Goal: Transaction & Acquisition: Purchase product/service

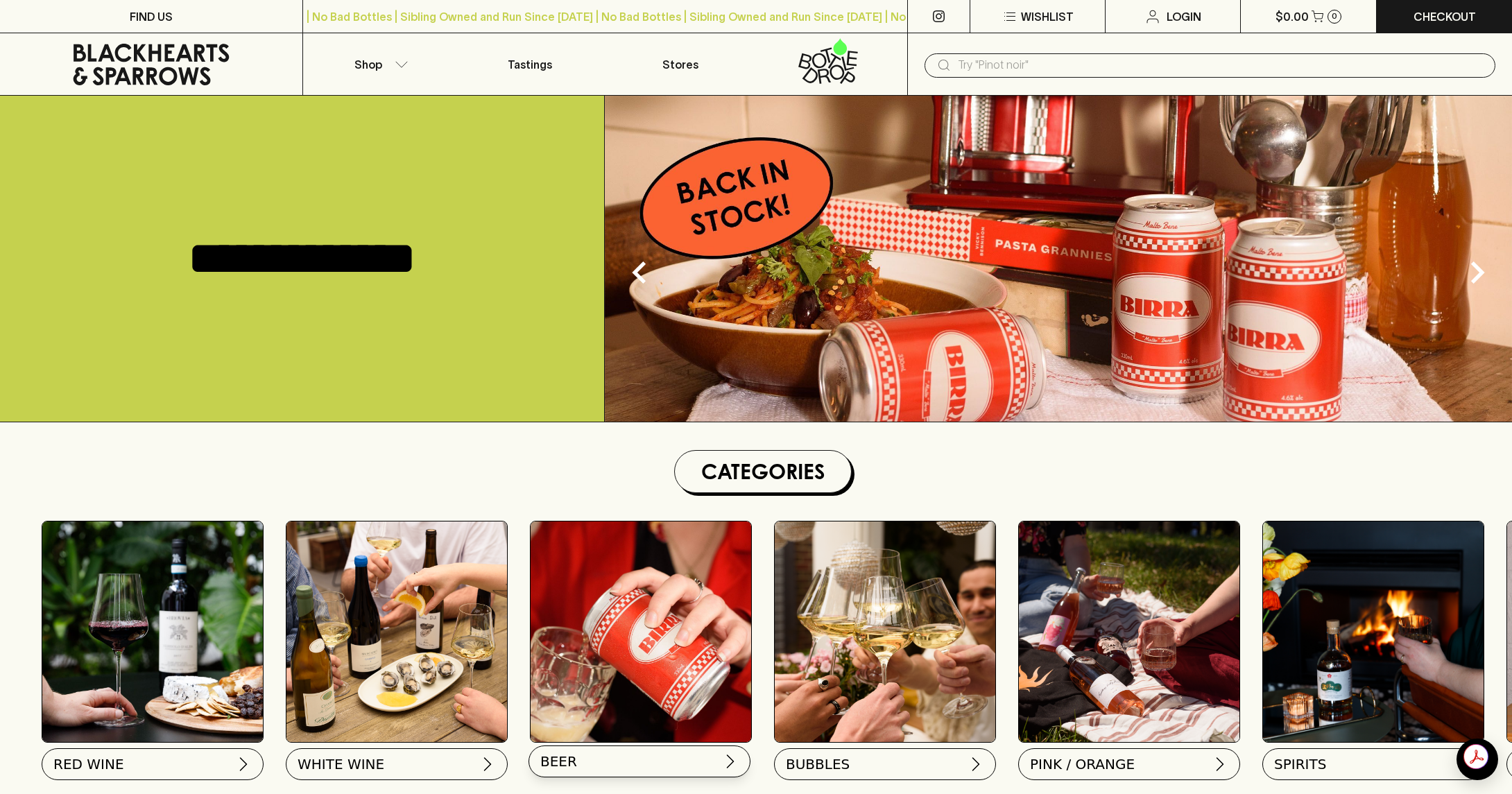
click at [636, 762] on button "BEER" at bounding box center [640, 761] width 222 height 32
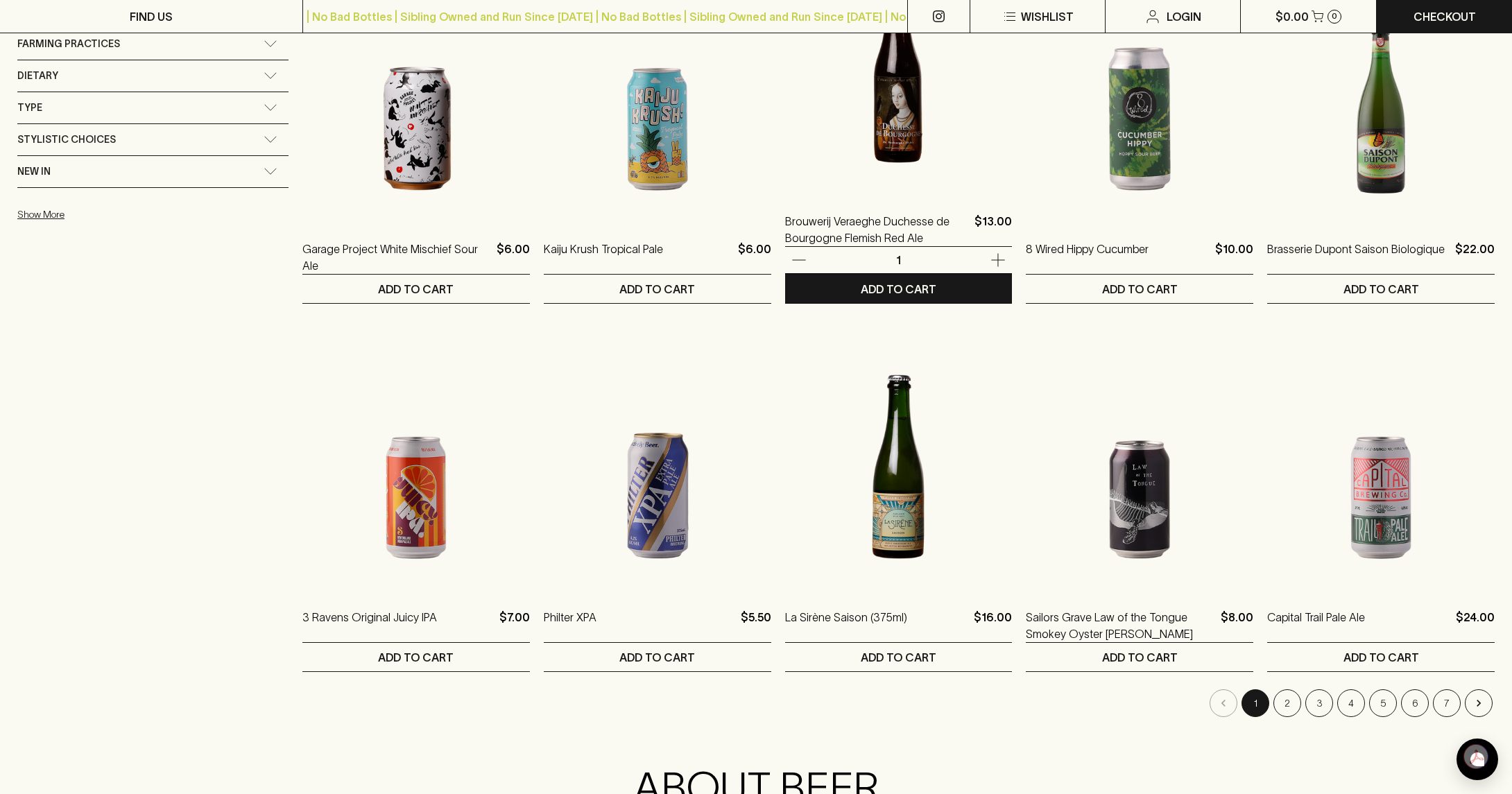
scroll to position [1041, 0]
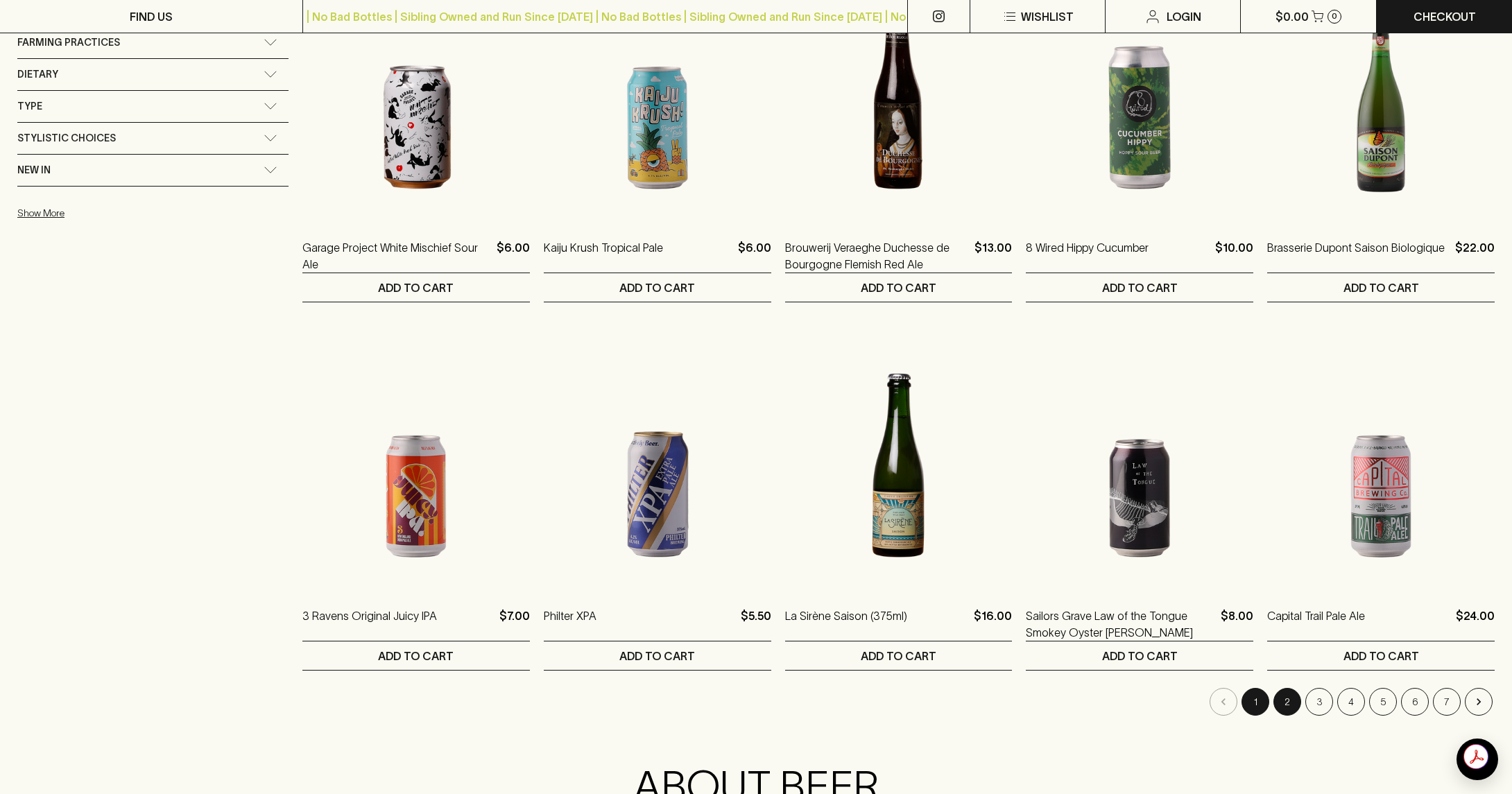
click at [1289, 705] on button "2" at bounding box center [1287, 702] width 28 height 28
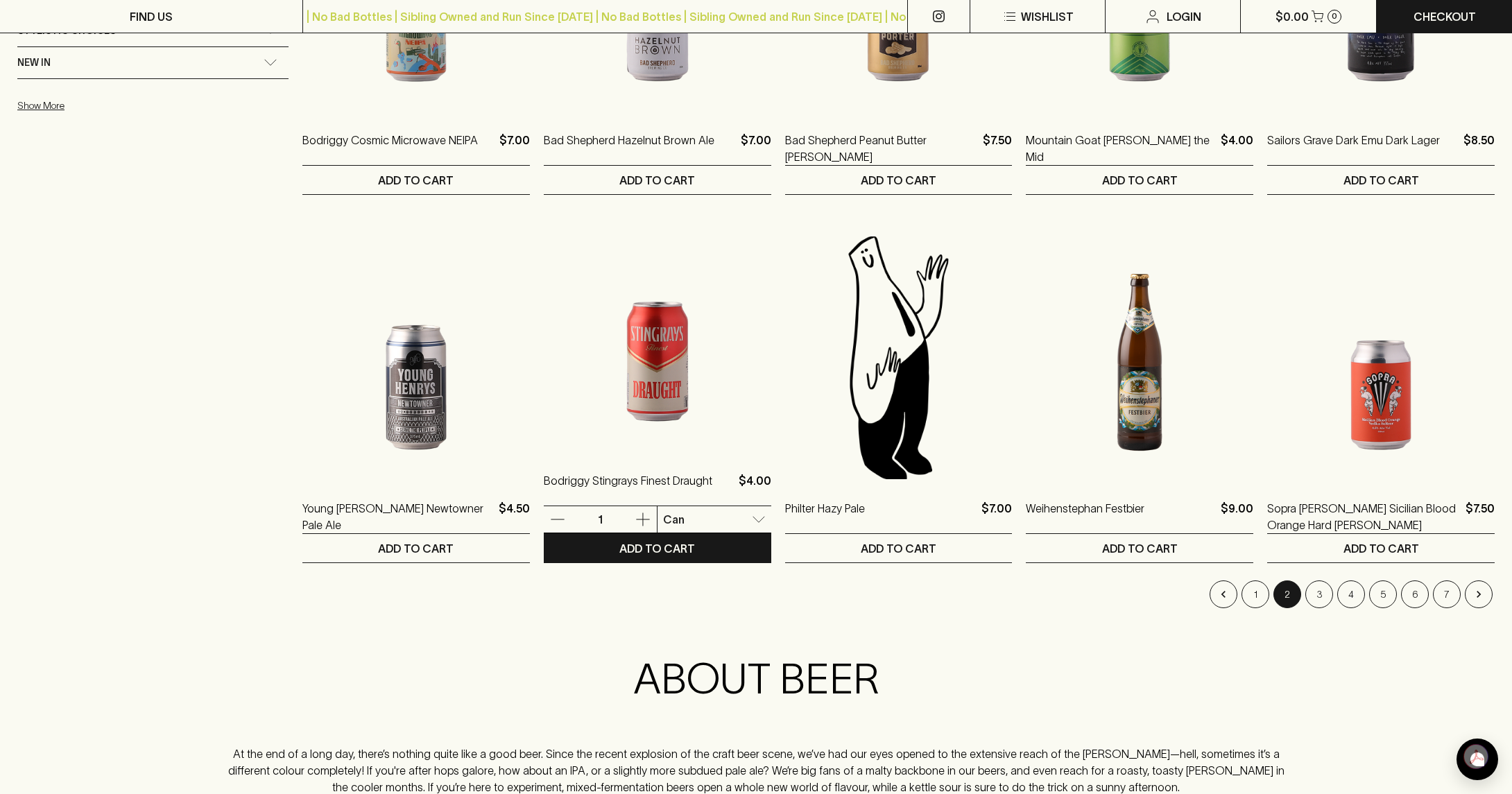
scroll to position [1248, 0]
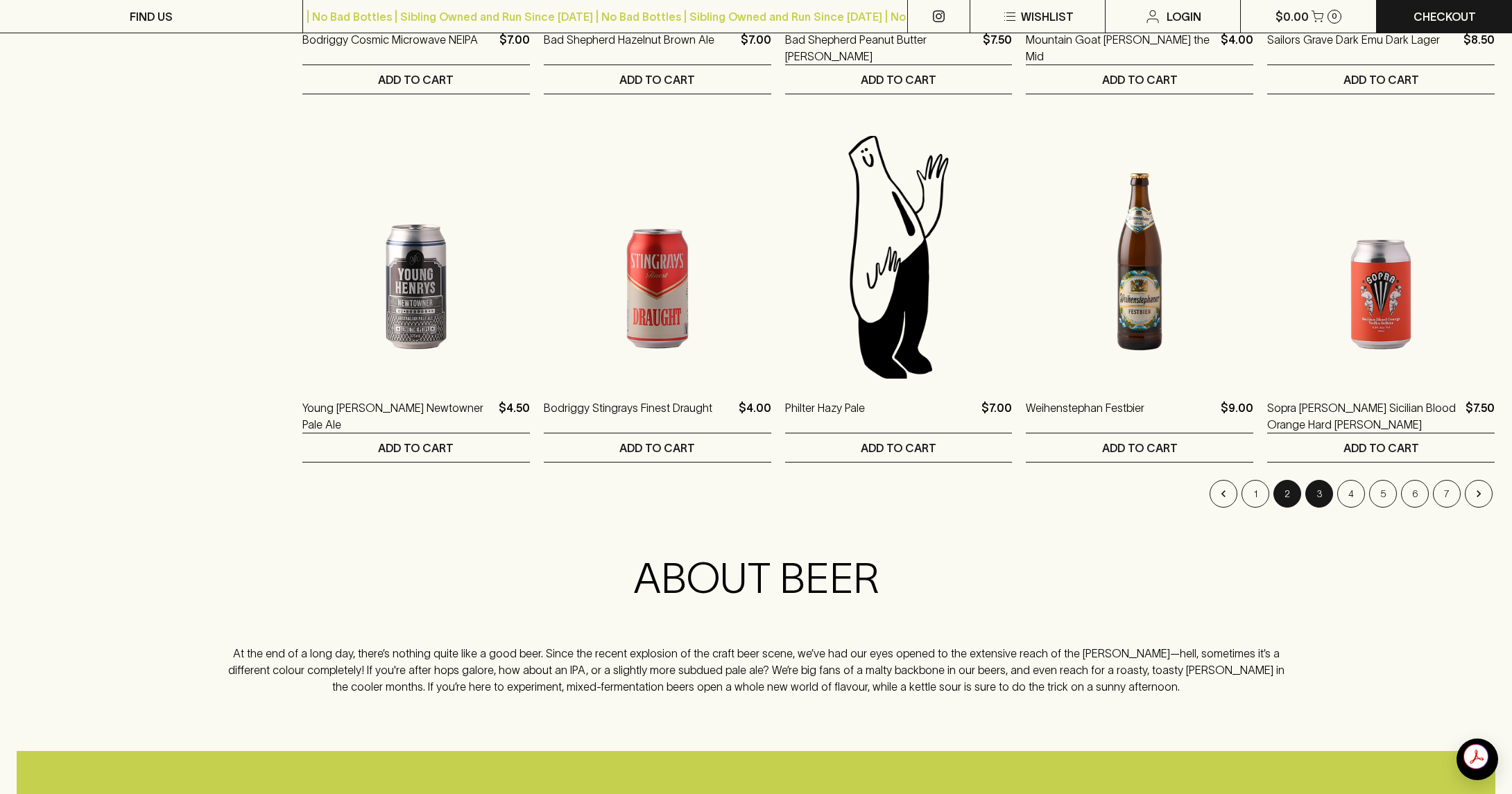
click at [1324, 504] on button "3" at bounding box center [1319, 494] width 28 height 28
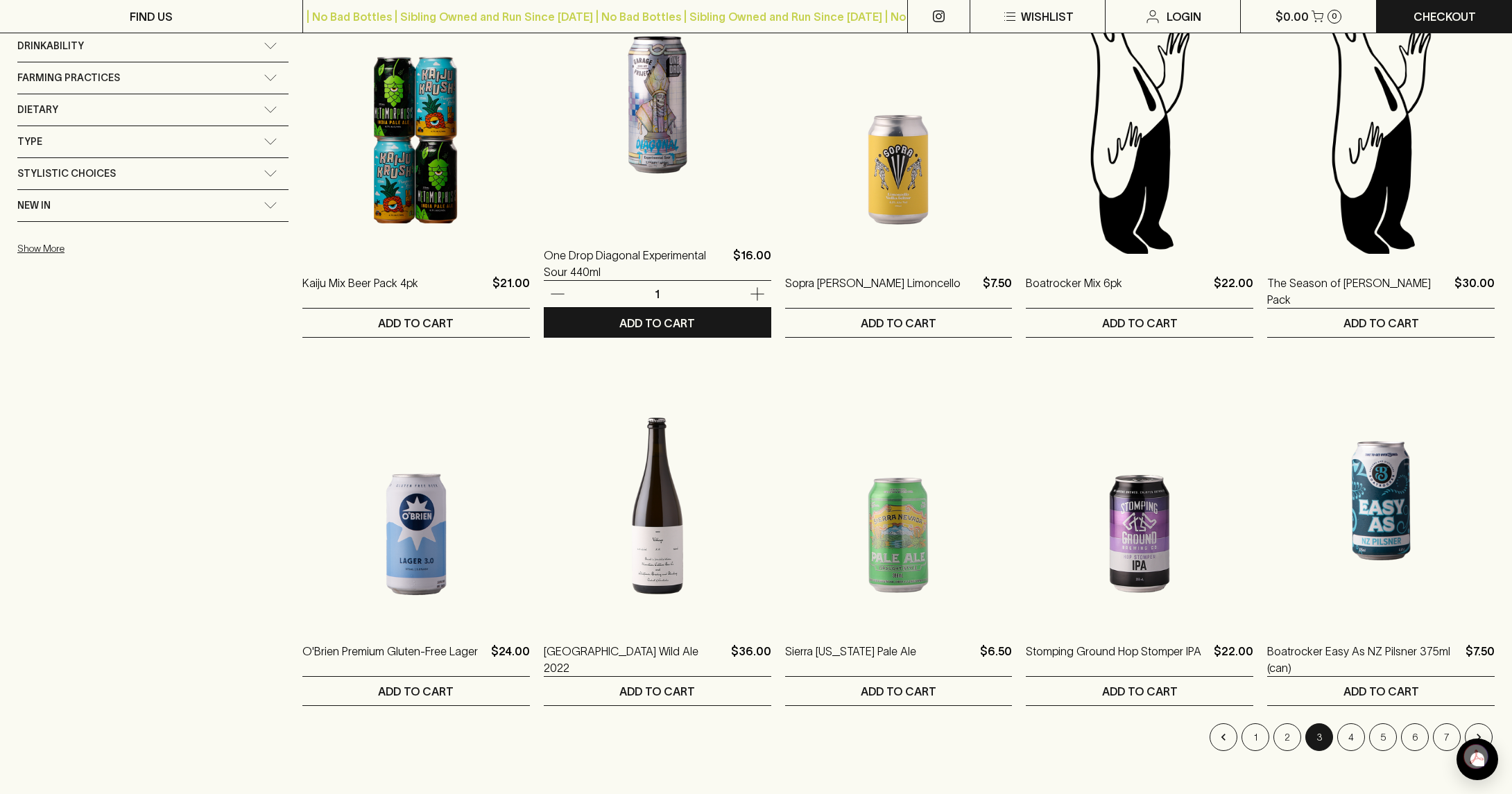
scroll to position [1110, 0]
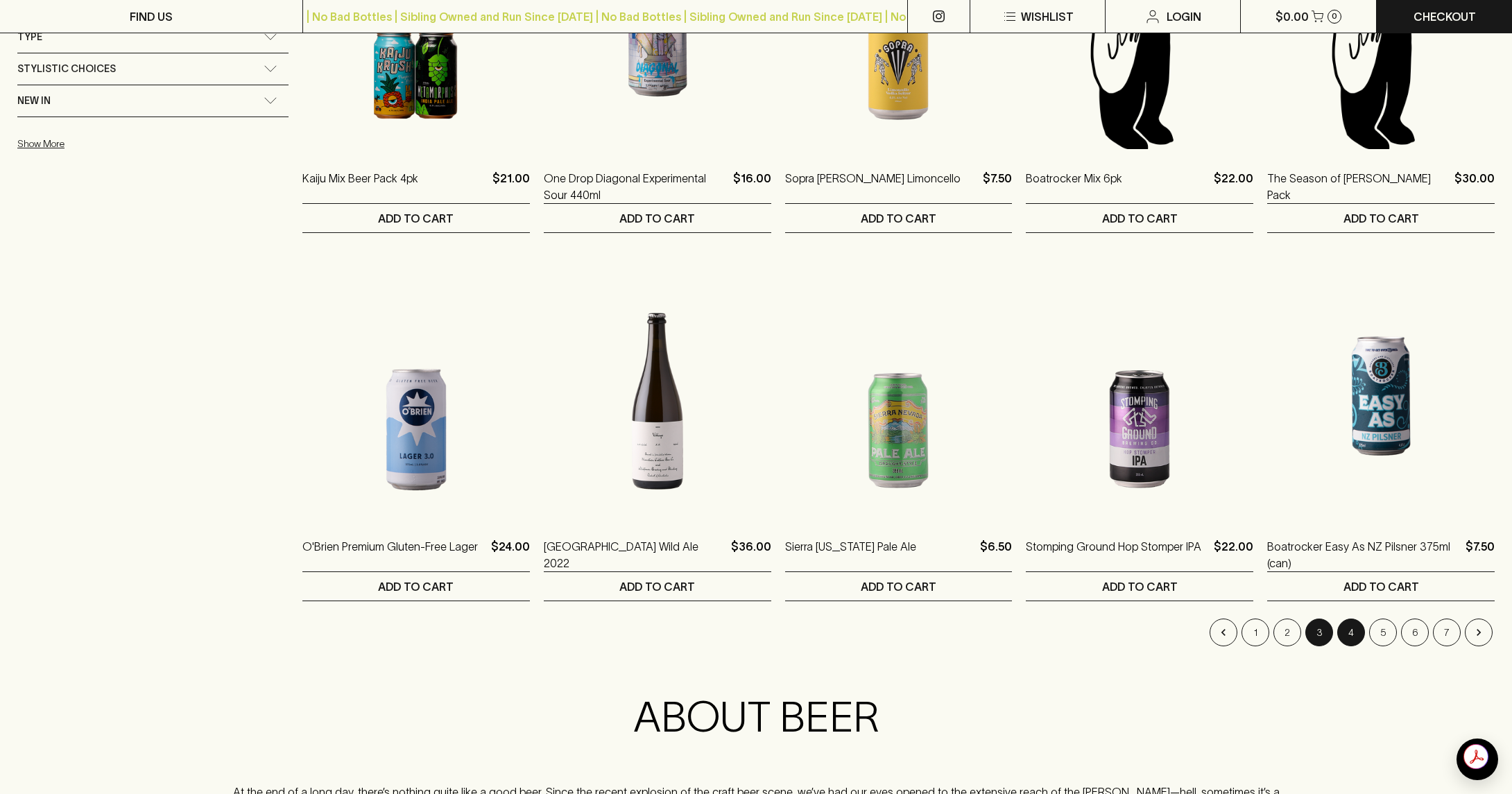
click at [1358, 622] on button "4" at bounding box center [1351, 633] width 28 height 28
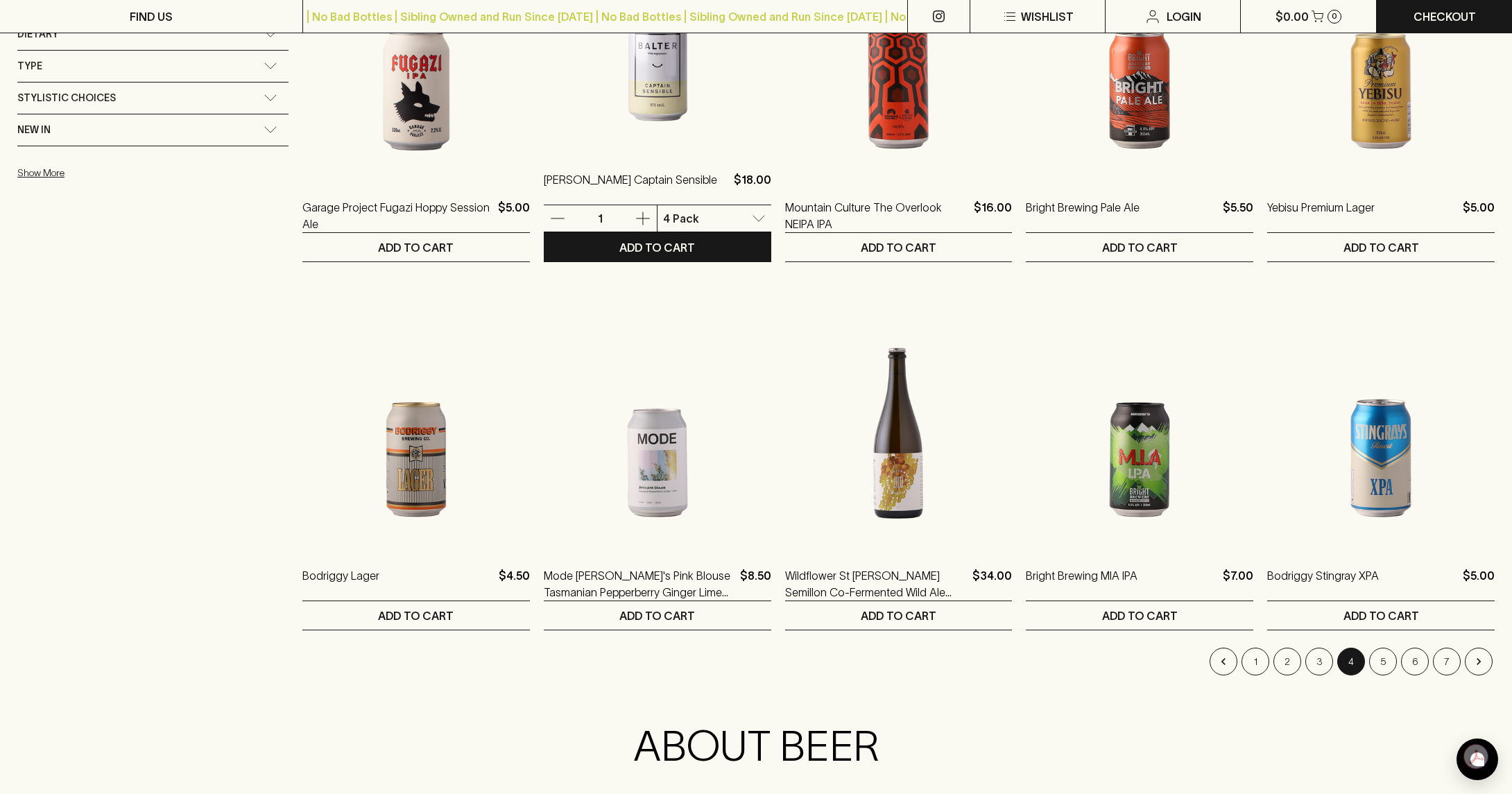
scroll to position [1110, 0]
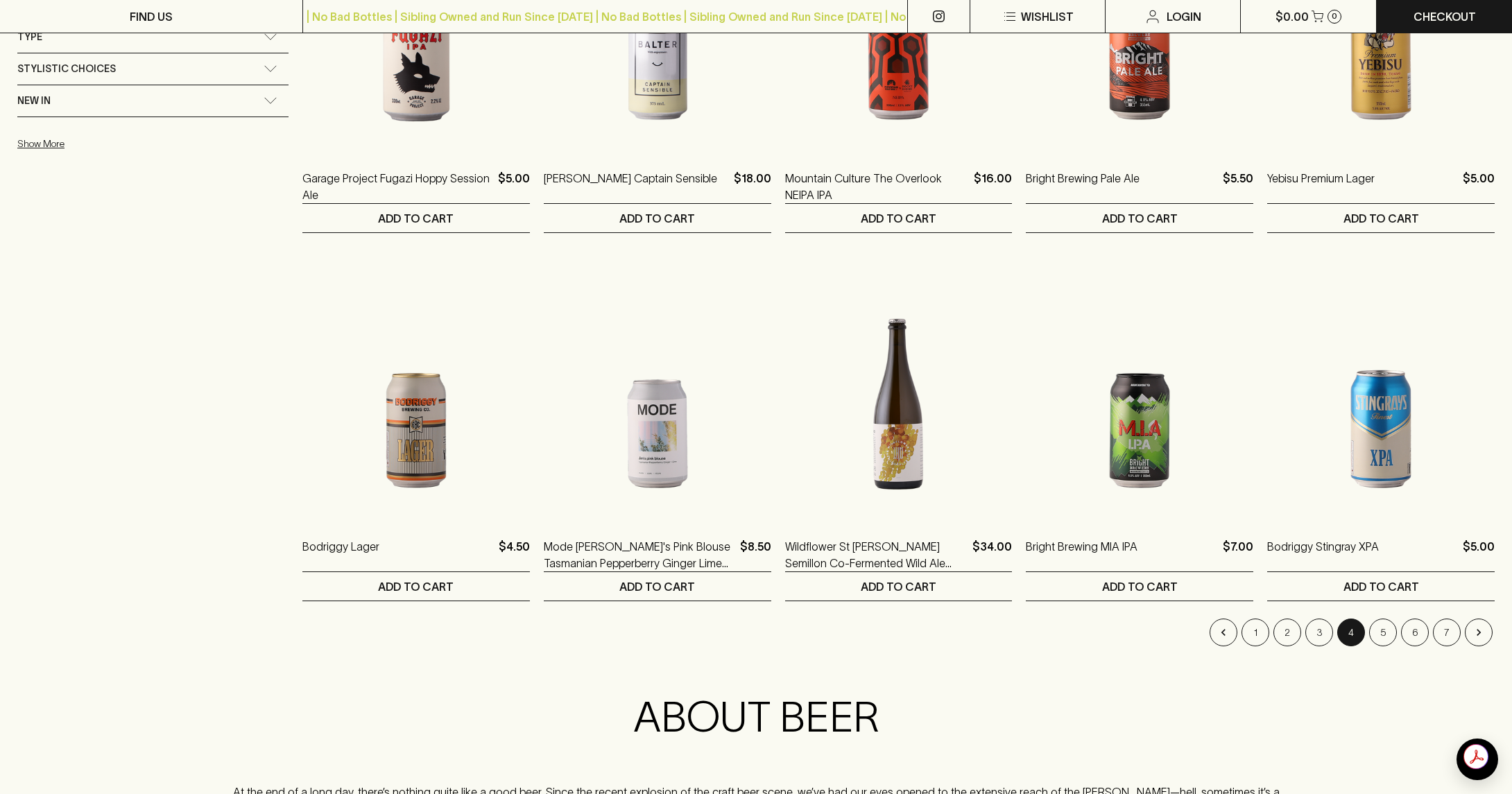
drag, startPoint x: 1381, startPoint y: 641, endPoint x: 1326, endPoint y: 688, distance: 72.3
click at [1384, 629] on button "5" at bounding box center [1383, 633] width 28 height 28
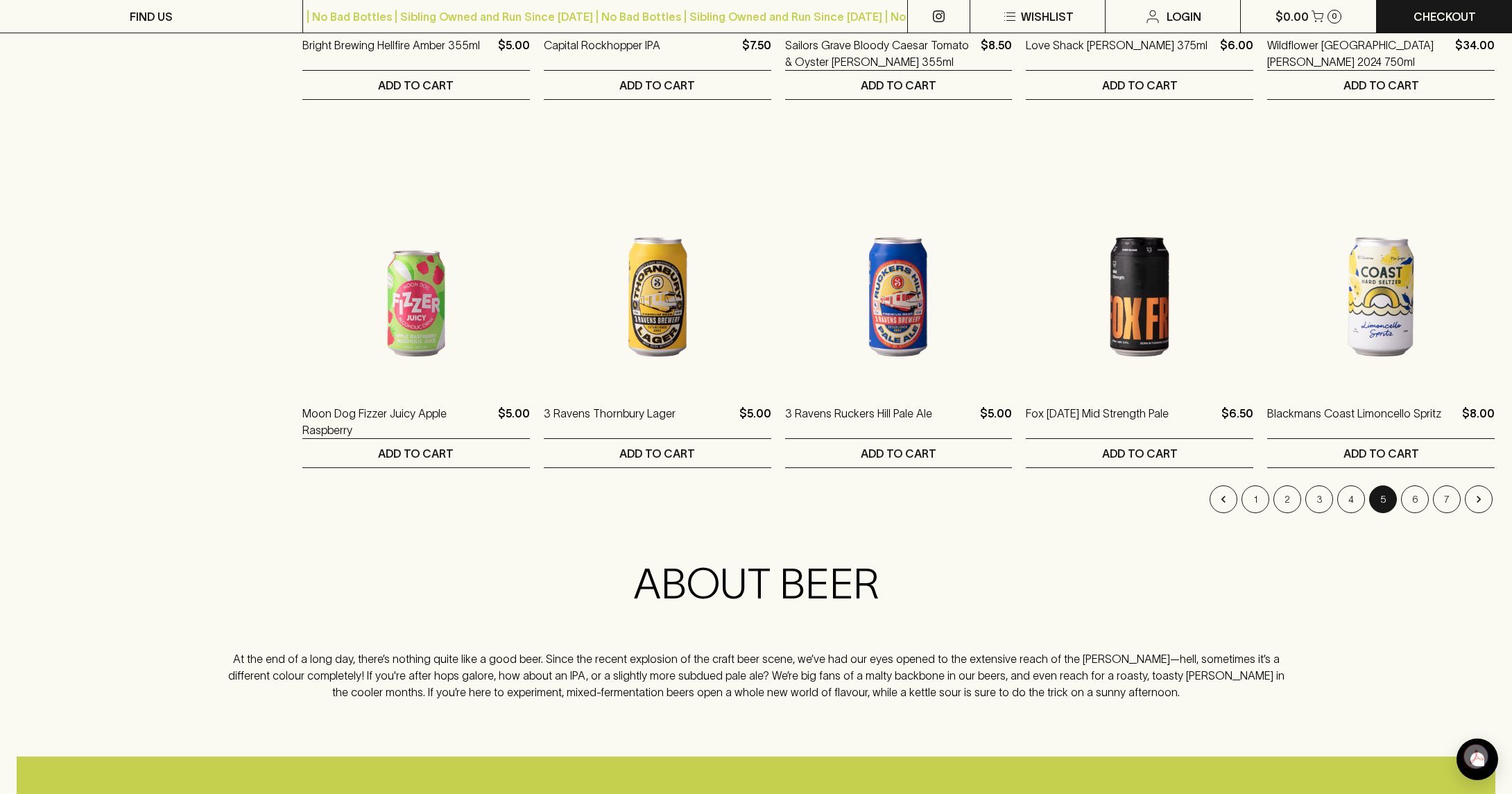
scroll to position [1248, 0]
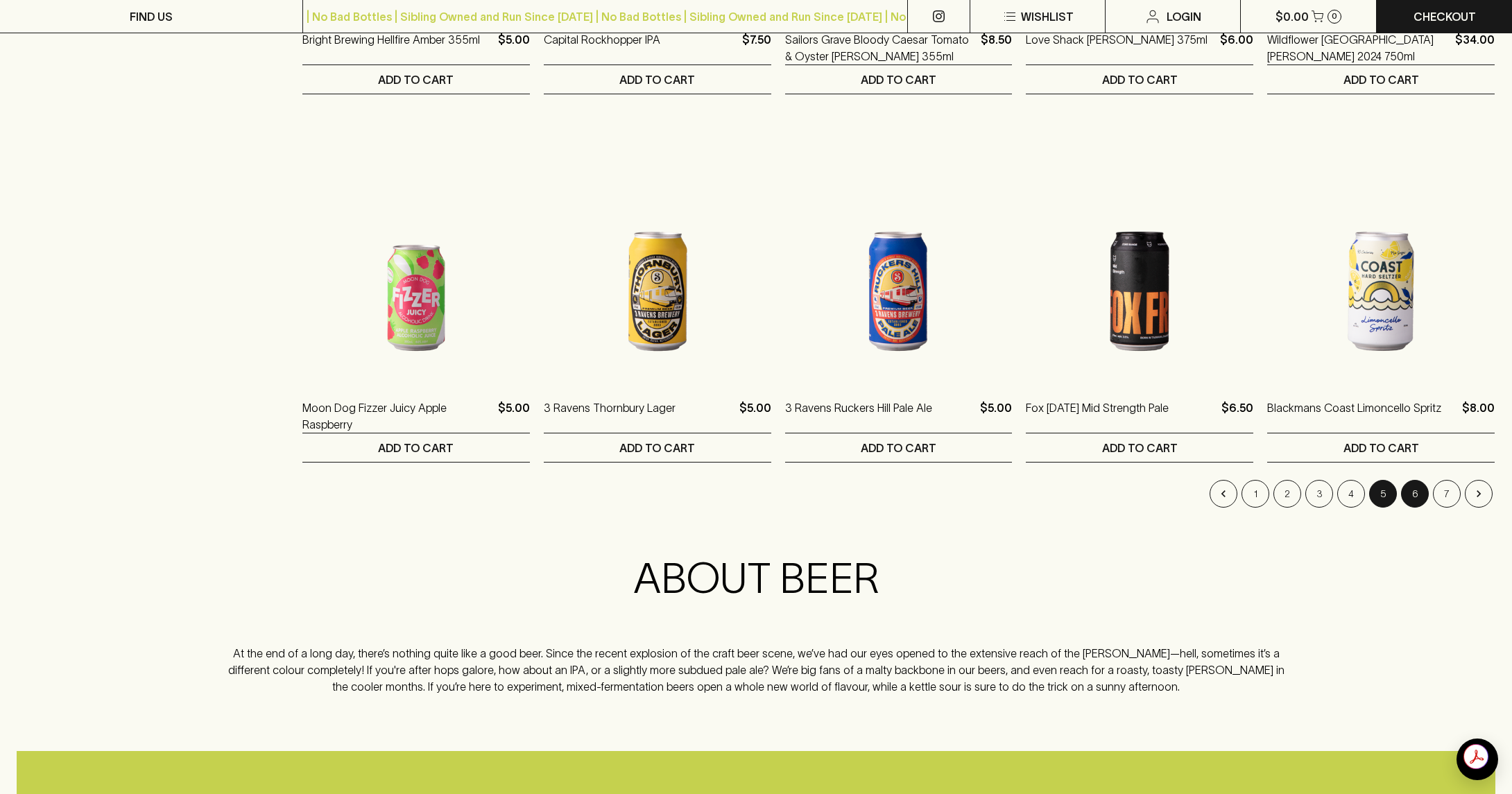
click at [1414, 498] on button "6" at bounding box center [1415, 494] width 28 height 28
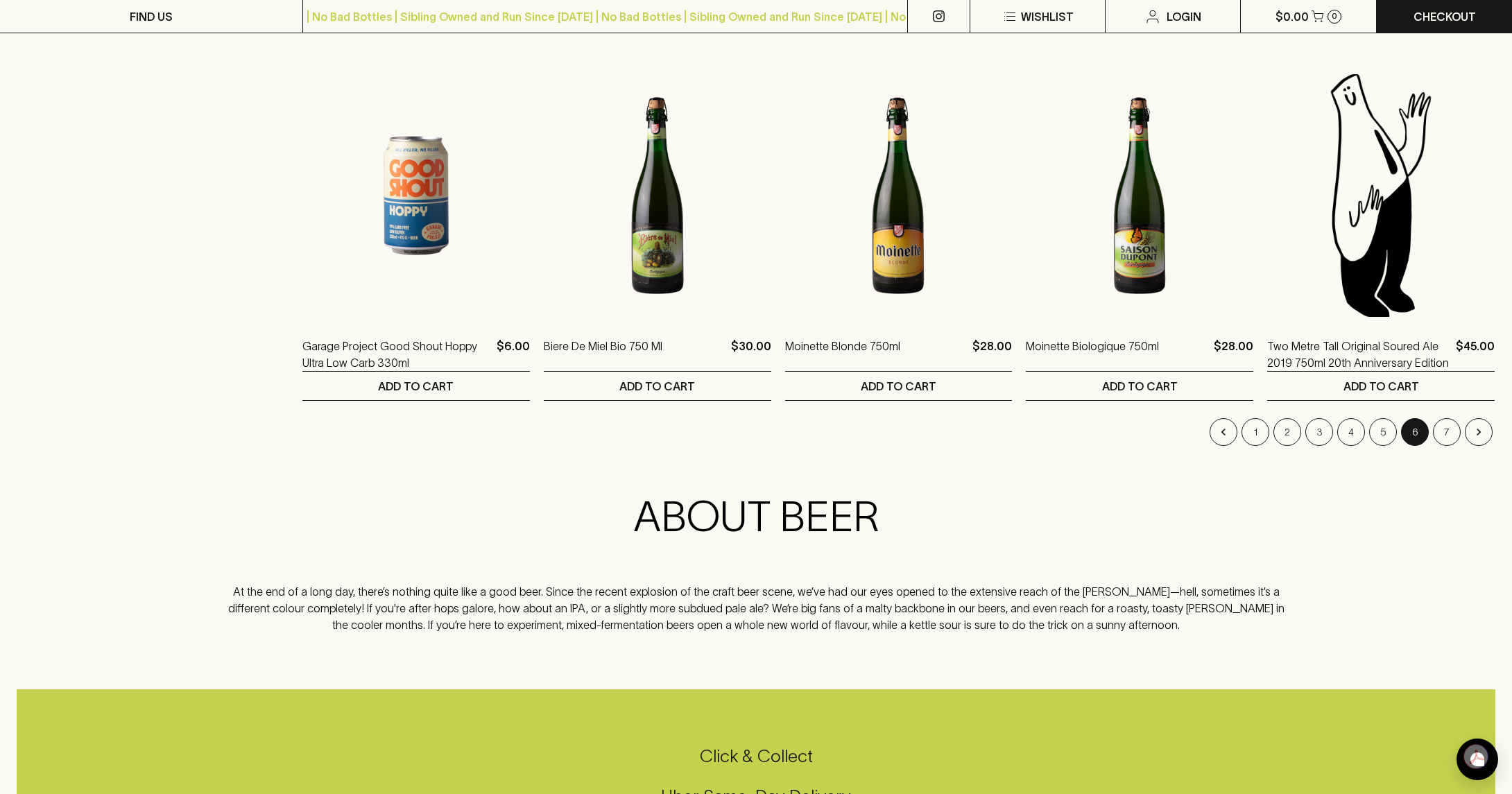
scroll to position [1387, 0]
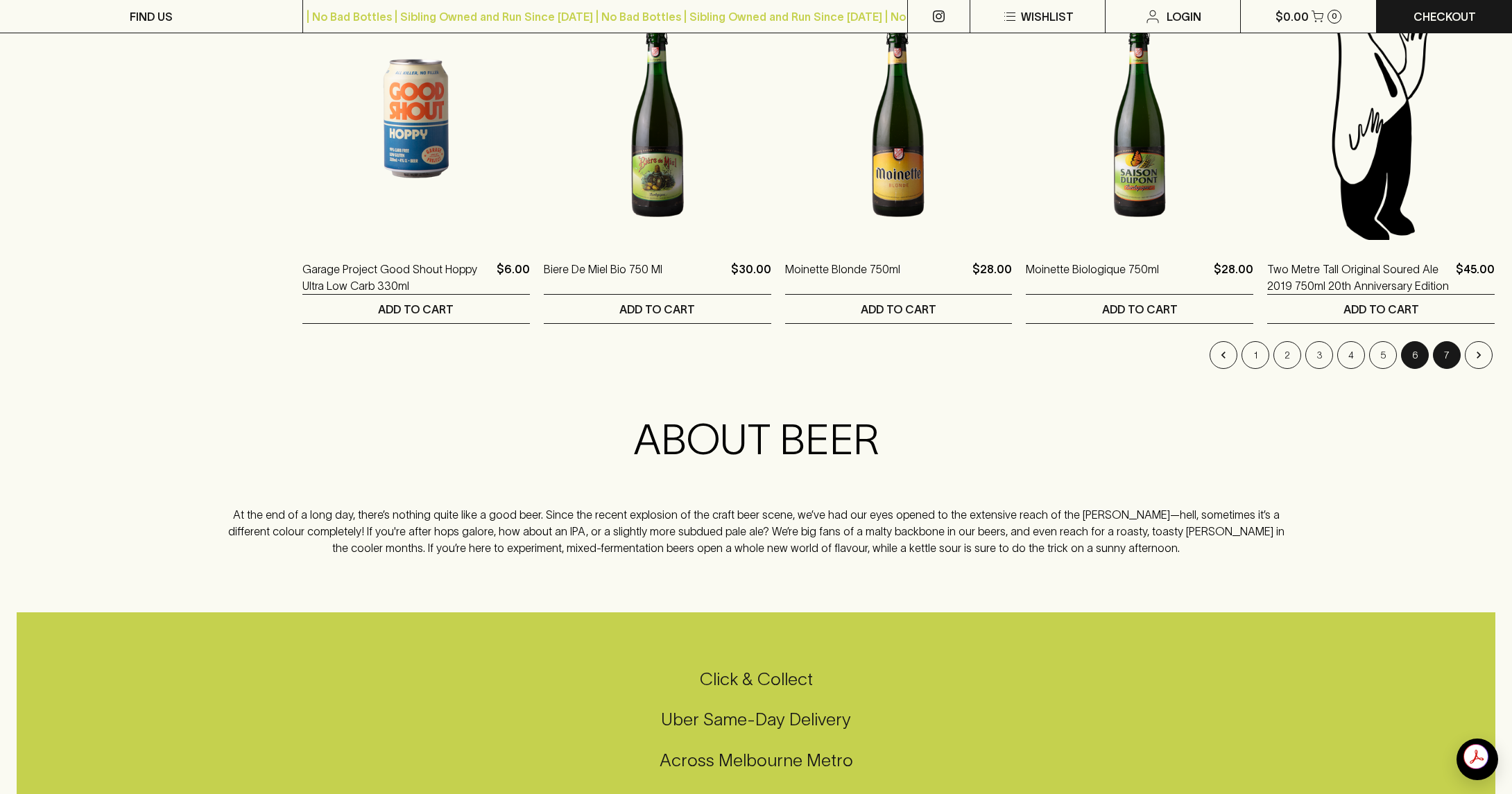
click at [1445, 354] on button "7" at bounding box center [1447, 355] width 28 height 28
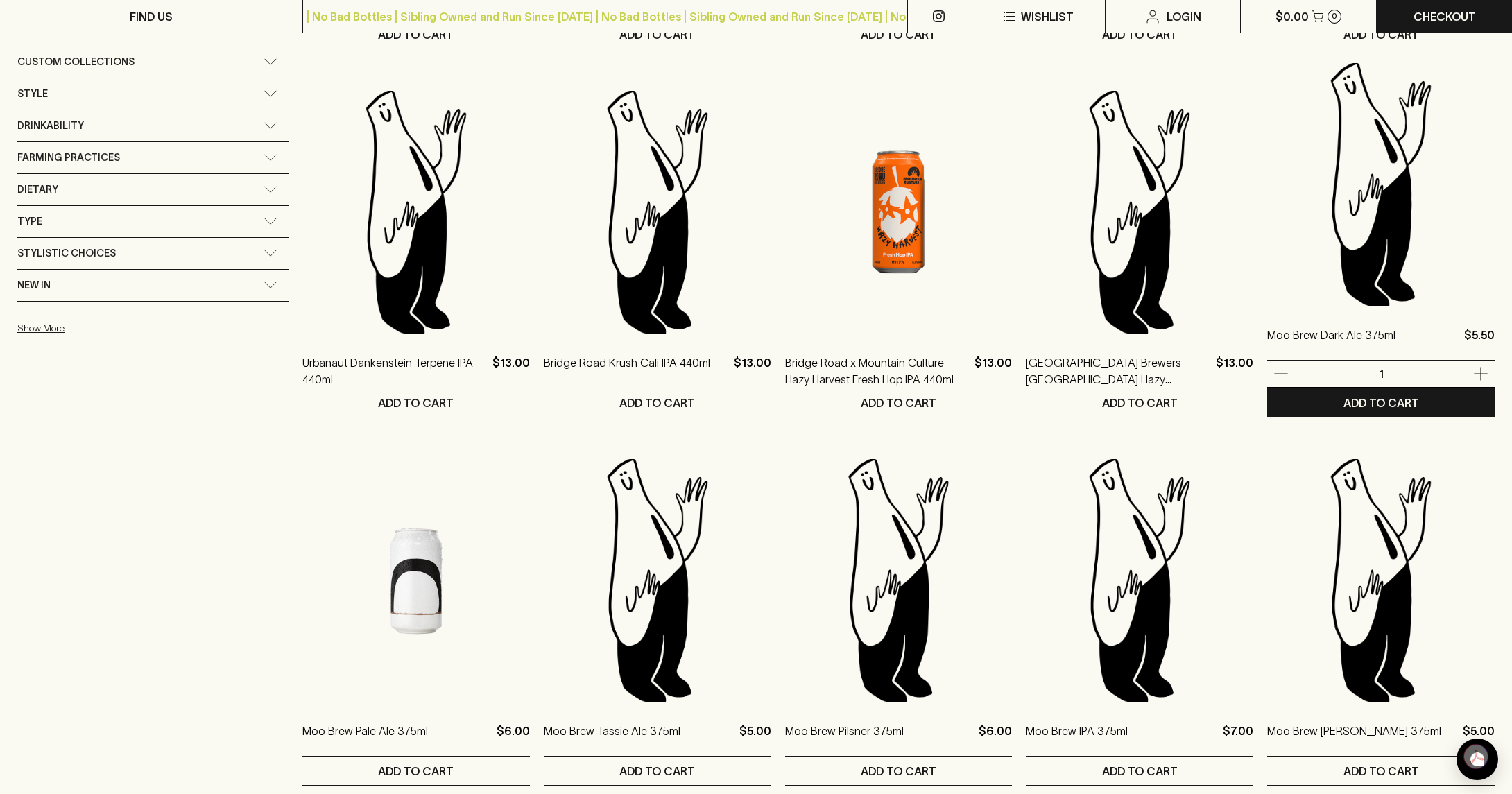
scroll to position [971, 0]
